Goal: Information Seeking & Learning: Learn about a topic

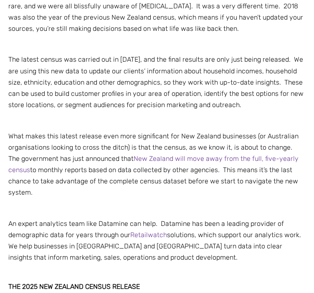
scroll to position [334, 0]
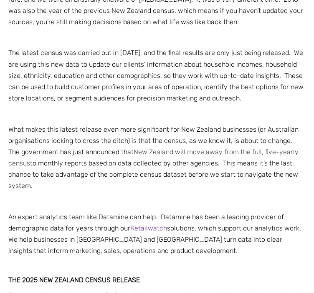
click at [170, 150] on link "New Zealand will move away from the full, five-yearly census" at bounding box center [153, 157] width 290 height 19
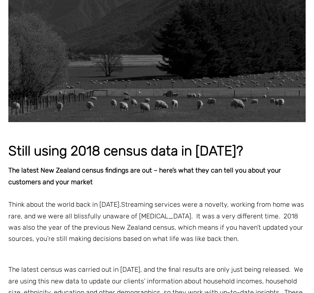
scroll to position [292, 0]
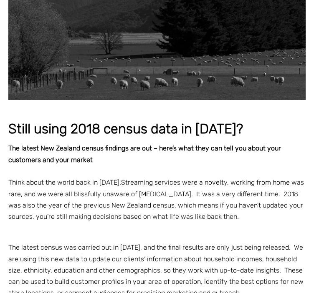
scroll to position [125, 0]
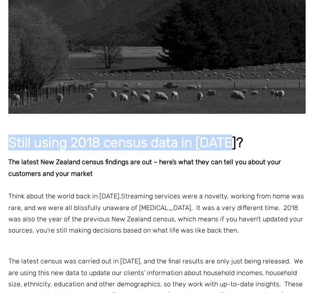
drag, startPoint x: 239, startPoint y: 140, endPoint x: 10, endPoint y: 139, distance: 229.0
click at [10, 139] on h1 "Still using 2018 census data in [DATE]?" at bounding box center [156, 143] width 297 height 15
copy span "Still using 2018 census data in [DATE]?"
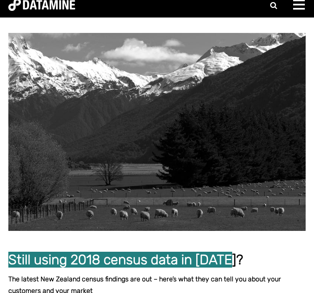
scroll to position [0, 0]
